Goal: Task Accomplishment & Management: Manage account settings

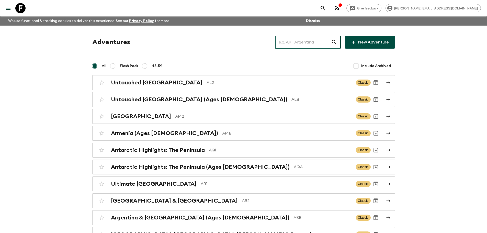
click at [326, 43] on input "text" at bounding box center [303, 42] width 56 height 14
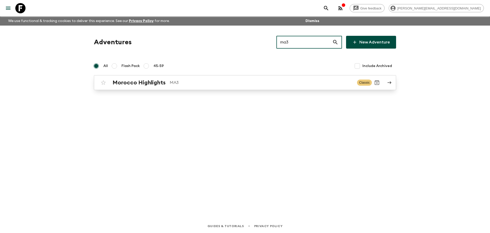
type input "ma3"
click at [264, 80] on p "MA3" at bounding box center [261, 82] width 183 height 6
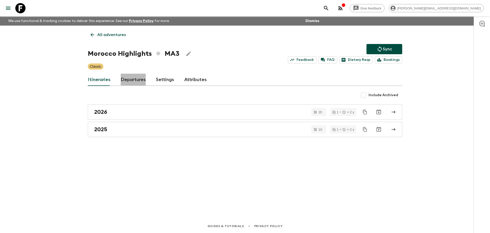
click at [125, 80] on link "Departures" at bounding box center [133, 80] width 25 height 12
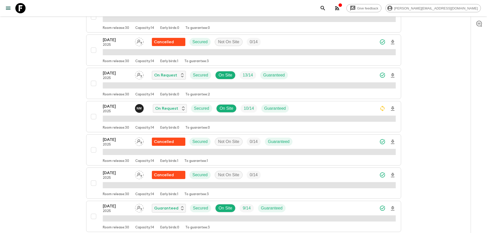
scroll to position [179, 0]
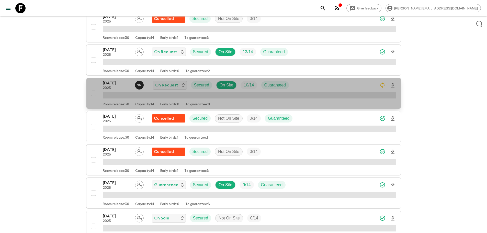
click at [348, 84] on div "[DATE] 2025 N M On Request Secured On Site 10 / 14 Guaranteed" at bounding box center [249, 85] width 293 height 10
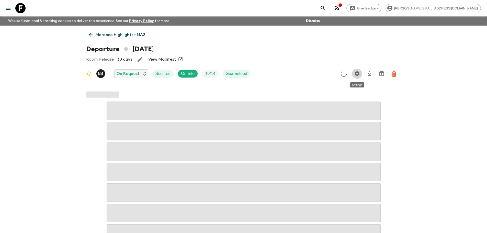
click at [355, 75] on icon "Settings" at bounding box center [356, 73] width 5 height 5
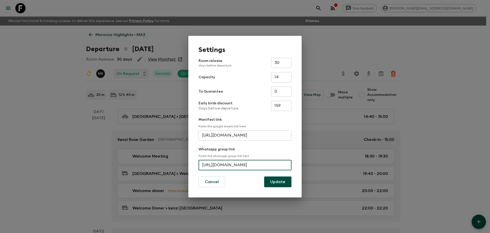
scroll to position [0, 37]
drag, startPoint x: 201, startPoint y: 164, endPoint x: 323, endPoint y: 162, distance: 121.6
click at [323, 162] on div "Settings Room release days before departure 30 ​ Capacity 14 ​ To Guarantee 0 ​…" at bounding box center [245, 116] width 490 height 233
click at [357, 45] on div "Settings Room release days before departure 30 ​ Capacity 14 ​ To Guarantee 0 ​…" at bounding box center [245, 116] width 490 height 233
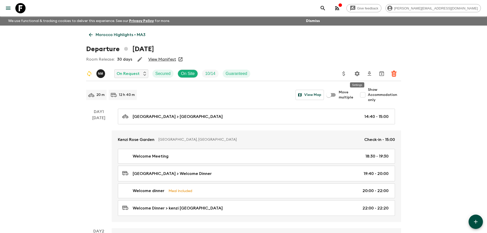
click at [357, 73] on icon "Settings" at bounding box center [357, 73] width 6 height 6
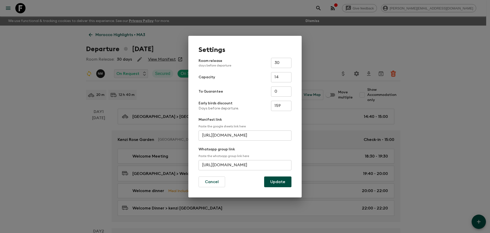
click at [271, 167] on input "[URL][DOMAIN_NAME]" at bounding box center [245, 165] width 93 height 10
drag, startPoint x: 288, startPoint y: 164, endPoint x: 173, endPoint y: 162, distance: 114.7
click at [173, 162] on div "Settings Room release days before departure 30 ​ Capacity 14 ​ To Guarantee 0 ​…" at bounding box center [245, 116] width 490 height 233
paste input "Im49zKJTT143casWRMrdNi"
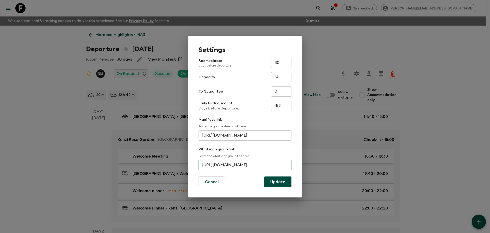
type input "[URL][DOMAIN_NAME]"
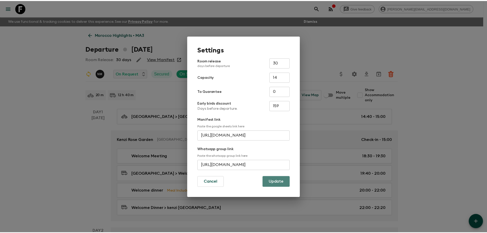
scroll to position [0, 0]
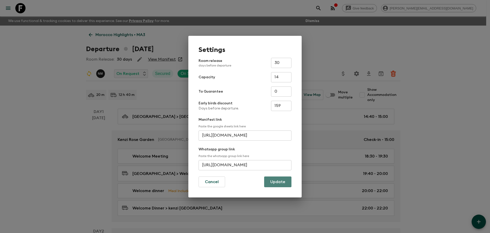
click at [269, 183] on button "Update" at bounding box center [277, 181] width 27 height 11
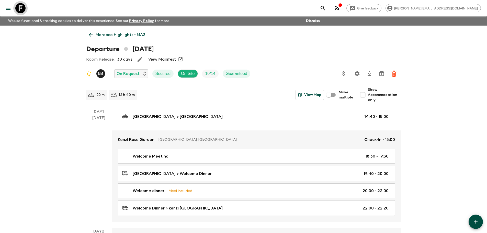
click at [24, 5] on icon at bounding box center [20, 8] width 10 height 10
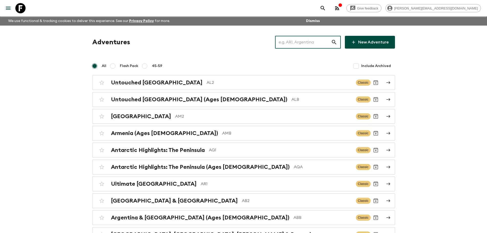
click at [298, 40] on input "text" at bounding box center [303, 42] width 56 height 14
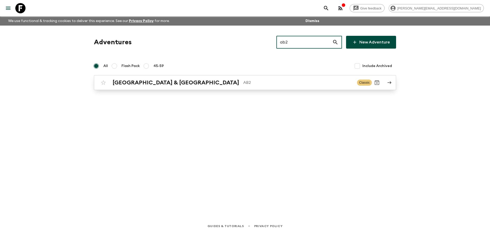
type input "ab2"
click at [243, 82] on p "AB2" at bounding box center [298, 82] width 110 height 6
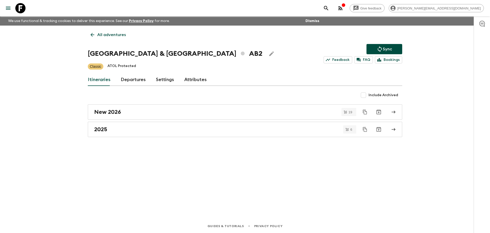
click at [138, 82] on link "Departures" at bounding box center [133, 80] width 25 height 12
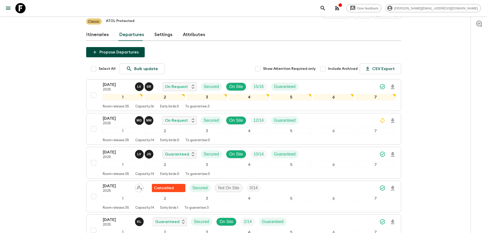
scroll to position [77, 0]
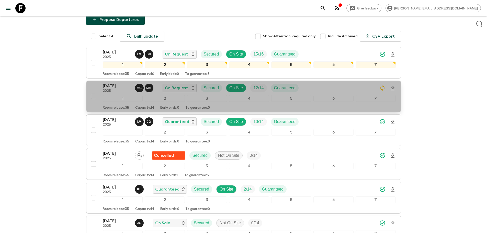
click at [326, 86] on div "[DATE] 2025 M G M M On Request Secured On Site 12 / 14 Guaranteed" at bounding box center [249, 88] width 293 height 10
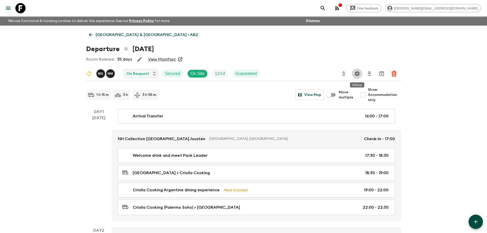
click at [356, 74] on icon "Settings" at bounding box center [356, 73] width 5 height 5
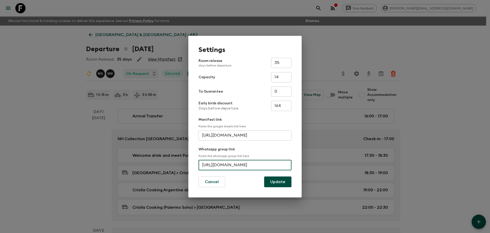
scroll to position [0, 29]
drag, startPoint x: 200, startPoint y: 164, endPoint x: 320, endPoint y: 165, distance: 119.5
click at [320, 165] on div "Settings Room release days before departure 35 ​ Capacity 14 ​ To Guarantee 0 ​…" at bounding box center [245, 116] width 490 height 233
paste input "K9bz2xePMTdD3KSuPWSVkV"
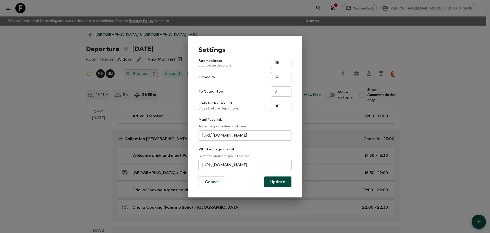
drag, startPoint x: 289, startPoint y: 163, endPoint x: 187, endPoint y: 164, distance: 101.1
click at [187, 164] on div "Settings Room release days before departure 35 ​ Capacity 14 ​ To Guarantee 0 ​…" at bounding box center [245, 116] width 490 height 233
type input "[URL][DOMAIN_NAME]"
click at [268, 180] on button "Update" at bounding box center [277, 181] width 27 height 11
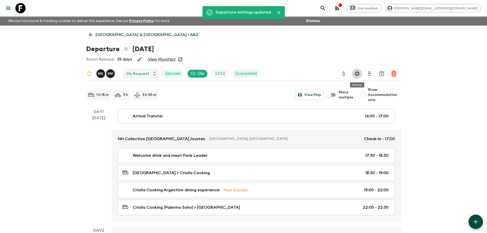
click at [358, 72] on icon "Settings" at bounding box center [357, 73] width 6 height 6
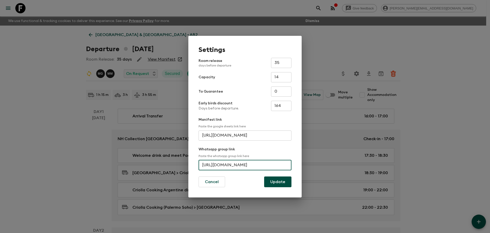
scroll to position [0, 25]
drag, startPoint x: 202, startPoint y: 164, endPoint x: 300, endPoint y: 161, distance: 98.1
click at [300, 161] on div "Settings Room release days before departure 35 ​ Capacity 14 ​ To Guarantee 0 ​…" at bounding box center [244, 116] width 113 height 161
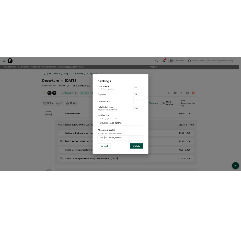
scroll to position [0, 0]
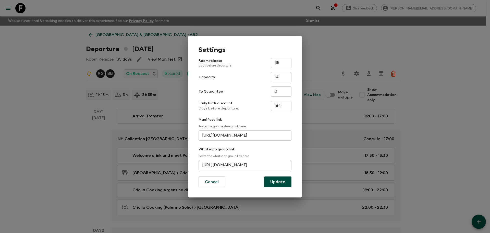
click at [59, 113] on div "Settings Room release days before departure 35 ​ Capacity 14 ​ To Guarantee 0 ​…" at bounding box center [245, 116] width 490 height 233
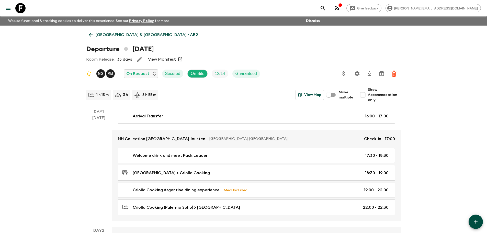
click at [113, 37] on p "[GEOGRAPHIC_DATA] & [GEOGRAPHIC_DATA] • AB2" at bounding box center [147, 35] width 102 height 6
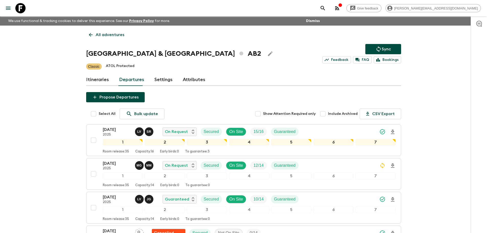
drag, startPoint x: 21, startPoint y: 10, endPoint x: 38, endPoint y: 15, distance: 17.5
click at [21, 10] on icon at bounding box center [20, 8] width 10 height 10
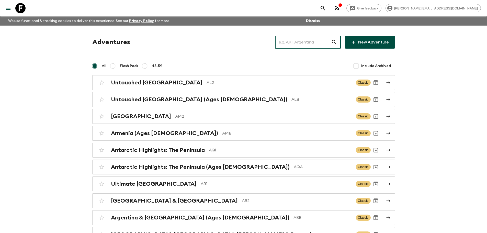
click at [312, 45] on input "text" at bounding box center [303, 42] width 56 height 14
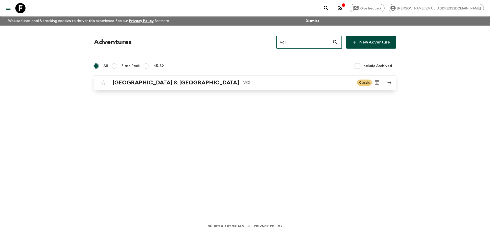
type input "vc1"
click at [243, 85] on p "VC1" at bounding box center [298, 82] width 110 height 6
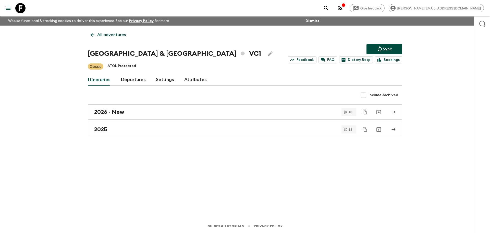
click at [282, 40] on div "All adventures Vietnam & [GEOGRAPHIC_DATA] VC1 Sync Feedback FAQ Dietary Reqs B…" at bounding box center [245, 115] width 327 height 179
click at [130, 80] on link "Departures" at bounding box center [133, 80] width 25 height 12
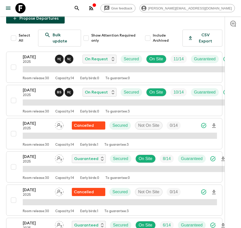
scroll to position [85, 0]
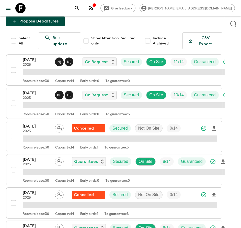
click at [25, 8] on icon at bounding box center [20, 8] width 10 height 10
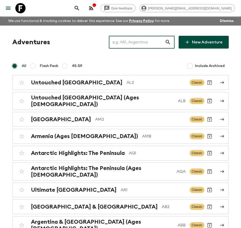
click at [151, 45] on input "text" at bounding box center [137, 42] width 56 height 14
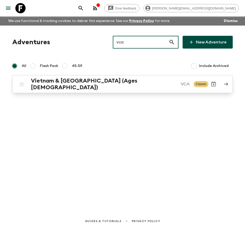
type input "vca"
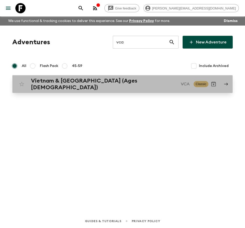
click at [78, 86] on h2 "Vietnam & [GEOGRAPHIC_DATA] (Ages [DEMOGRAPHIC_DATA])" at bounding box center [104, 83] width 146 height 13
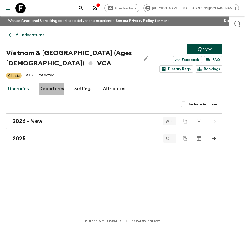
click at [55, 86] on link "Departures" at bounding box center [51, 89] width 25 height 12
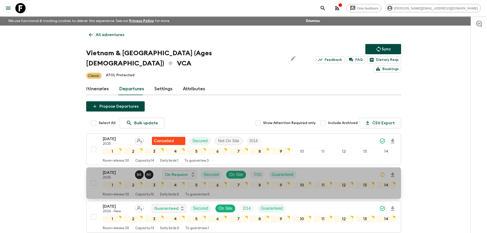
click at [325, 169] on div "[DATE] 2025 B S N V On Request Secured On Site 7 / 10 Guaranteed" at bounding box center [249, 174] width 293 height 10
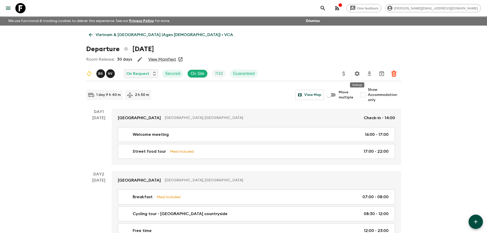
click at [358, 76] on icon "Settings" at bounding box center [357, 73] width 6 height 6
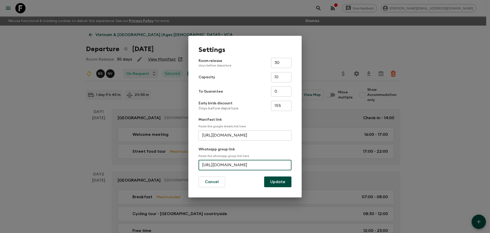
scroll to position [0, 33]
drag, startPoint x: 203, startPoint y: 166, endPoint x: 319, endPoint y: 167, distance: 116.7
click at [319, 167] on div "Settings Room release days before departure 30 ​ Capacity 10 ​ To Guarantee 0 ​…" at bounding box center [245, 116] width 490 height 233
paste input "[URL][DOMAIN_NAME]"
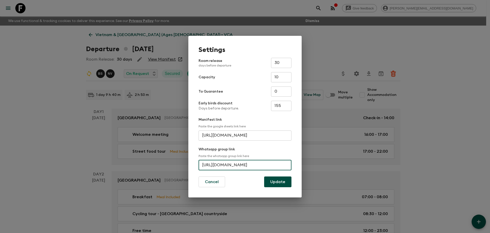
scroll to position [0, 24]
type input "[URL][DOMAIN_NAME]"
click at [278, 183] on button "Update" at bounding box center [277, 181] width 27 height 11
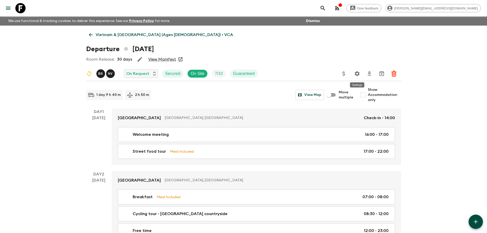
click at [356, 72] on icon "Settings" at bounding box center [357, 73] width 6 height 6
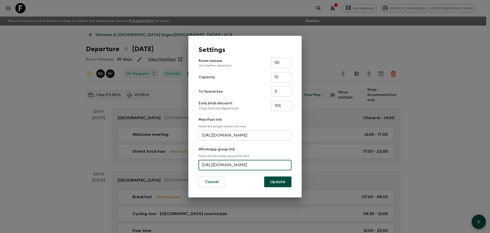
scroll to position [0, 24]
drag, startPoint x: 202, startPoint y: 163, endPoint x: 318, endPoint y: 169, distance: 116.1
click at [318, 169] on div "Settings Room release days before departure 30 ​ Capacity 10 ​ To Guarantee 0 ​…" at bounding box center [245, 116] width 490 height 233
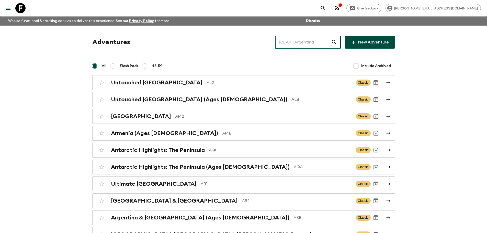
click at [300, 41] on input "text" at bounding box center [303, 42] width 56 height 14
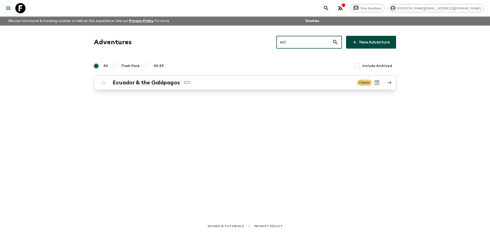
type input "ec1"
click at [209, 89] on link "Ecuador & the Galápagos EC1 Classic" at bounding box center [245, 82] width 302 height 15
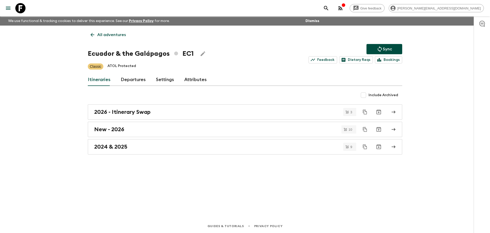
click at [131, 75] on link "Departures" at bounding box center [133, 80] width 25 height 12
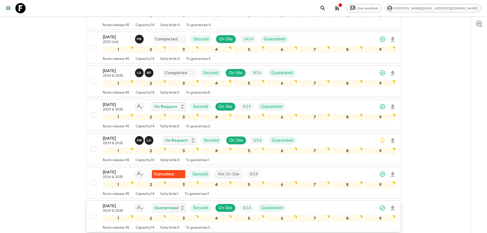
scroll to position [263, 0]
